Goal: Task Accomplishment & Management: Use online tool/utility

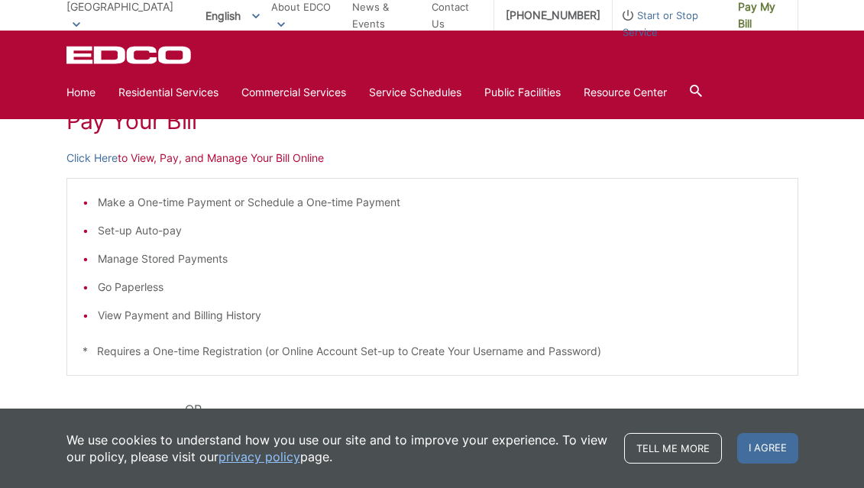
scroll to position [102, 0]
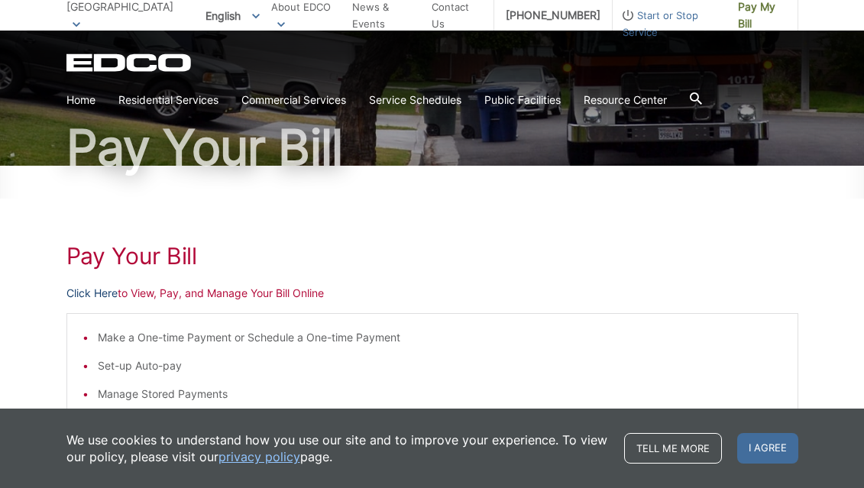
click at [84, 293] on link "Click Here" at bounding box center [91, 293] width 51 height 17
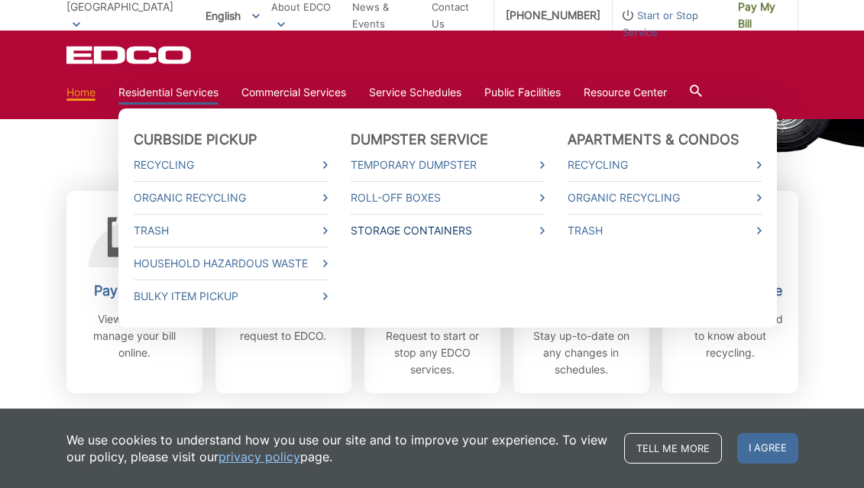
scroll to position [407, 0]
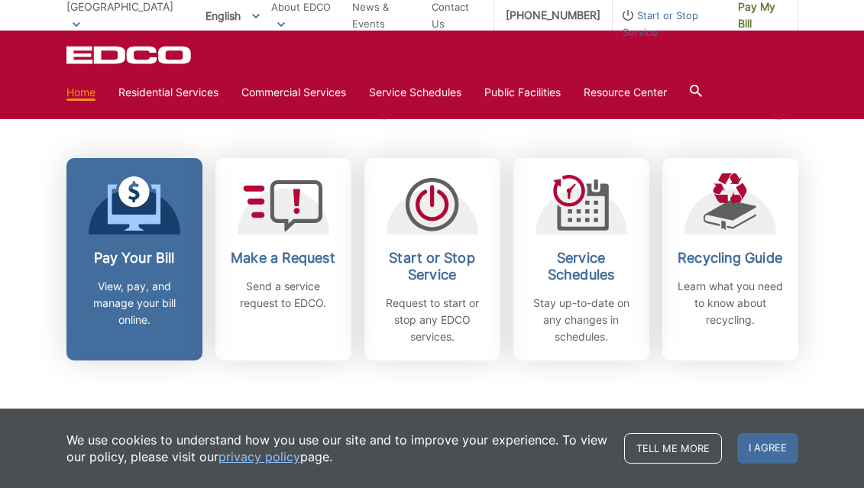
click at [151, 257] on h2 "Pay Your Bill" at bounding box center [134, 258] width 113 height 17
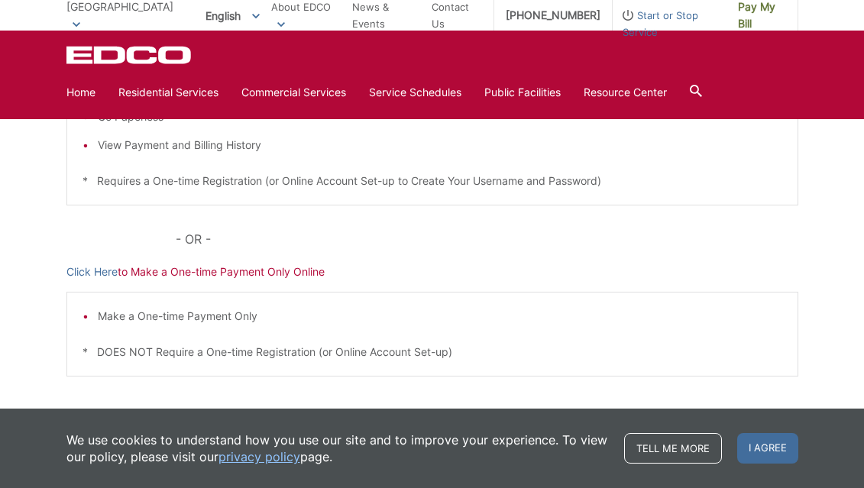
scroll to position [473, 0]
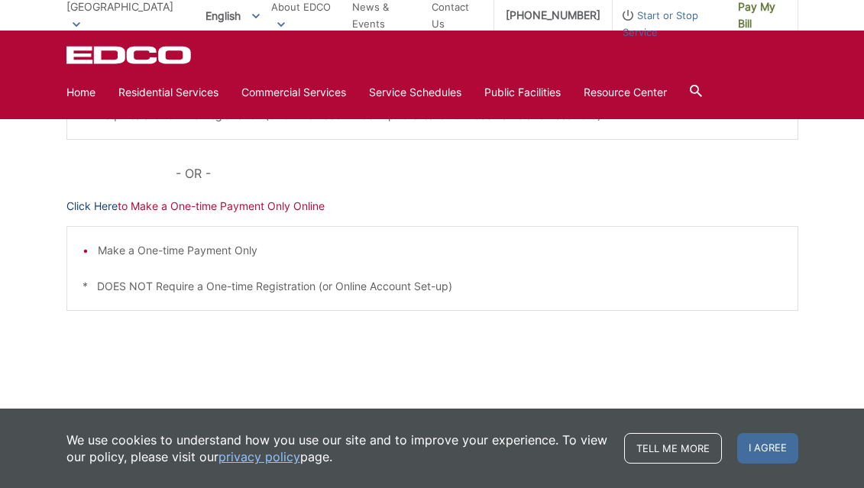
click at [104, 207] on link "Click Here" at bounding box center [91, 206] width 51 height 17
